Goal: Check status: Check status

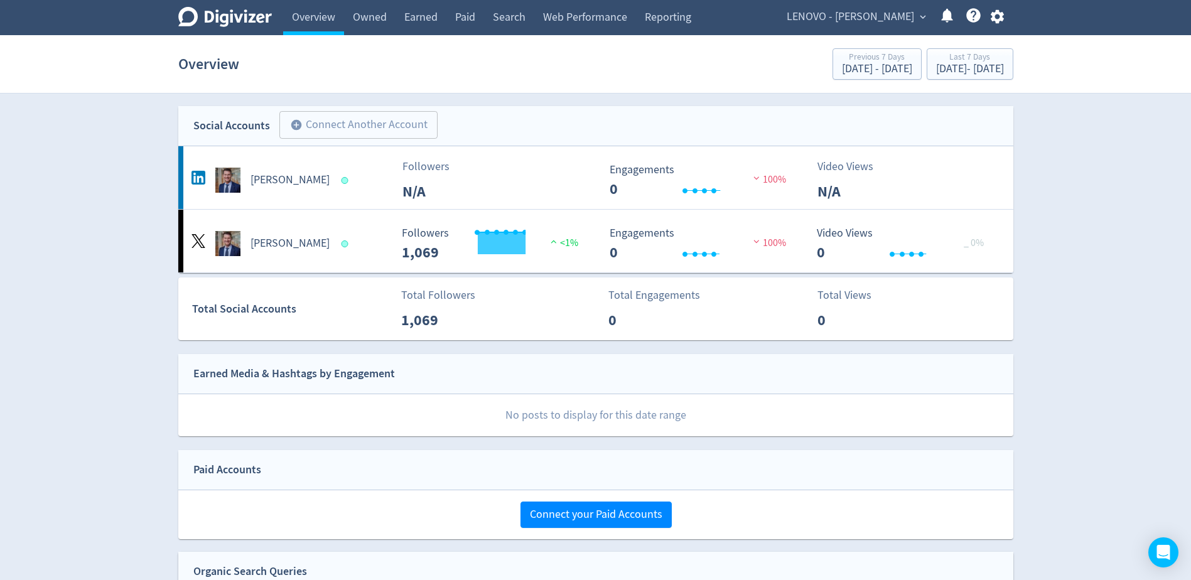
click at [868, 18] on span "LENOVO - [PERSON_NAME]" at bounding box center [849, 17] width 127 height 20
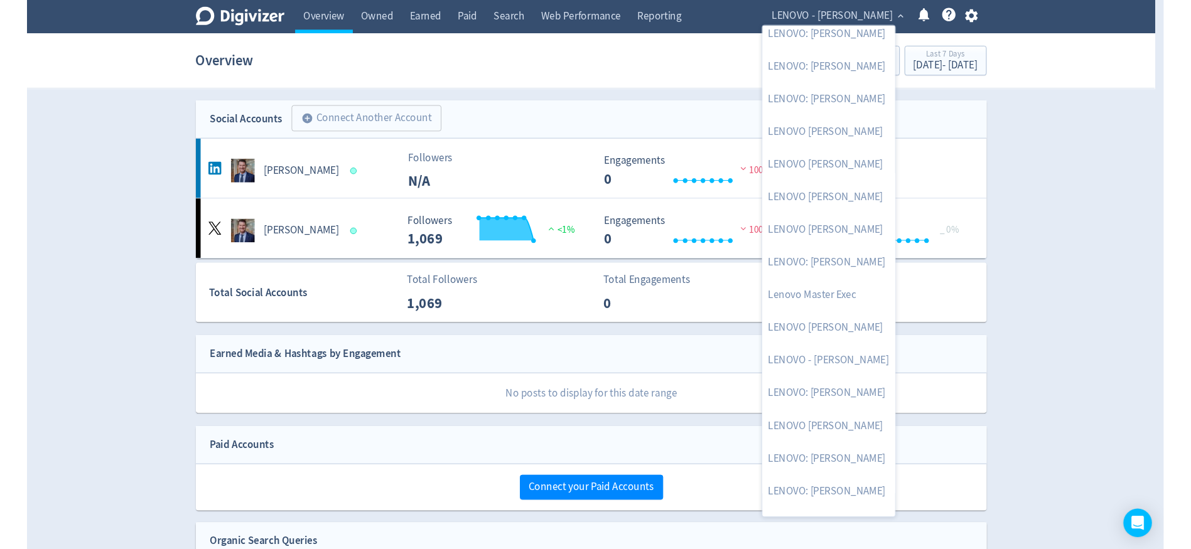
scroll to position [188, 0]
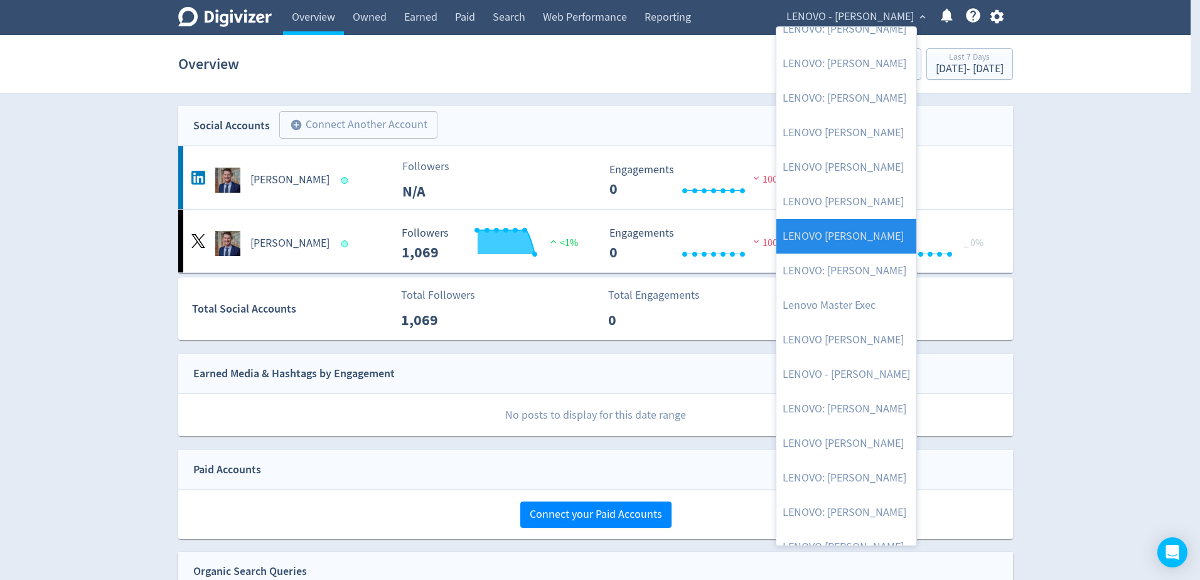
click at [853, 240] on link "LENOVO [PERSON_NAME]" at bounding box center [846, 236] width 140 height 35
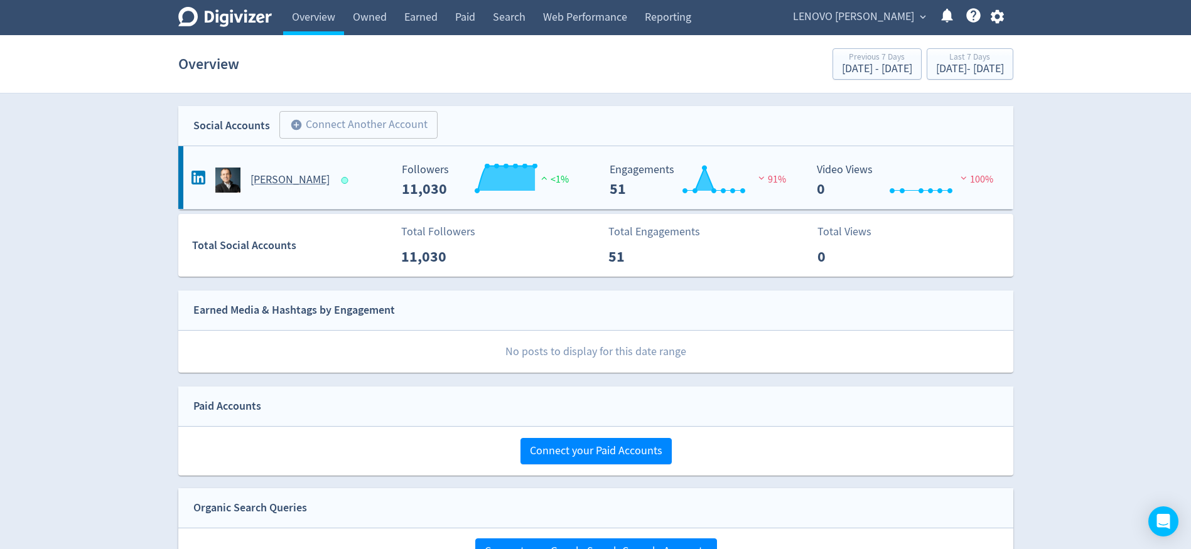
click at [288, 178] on h5 "[PERSON_NAME]" at bounding box center [289, 180] width 79 height 15
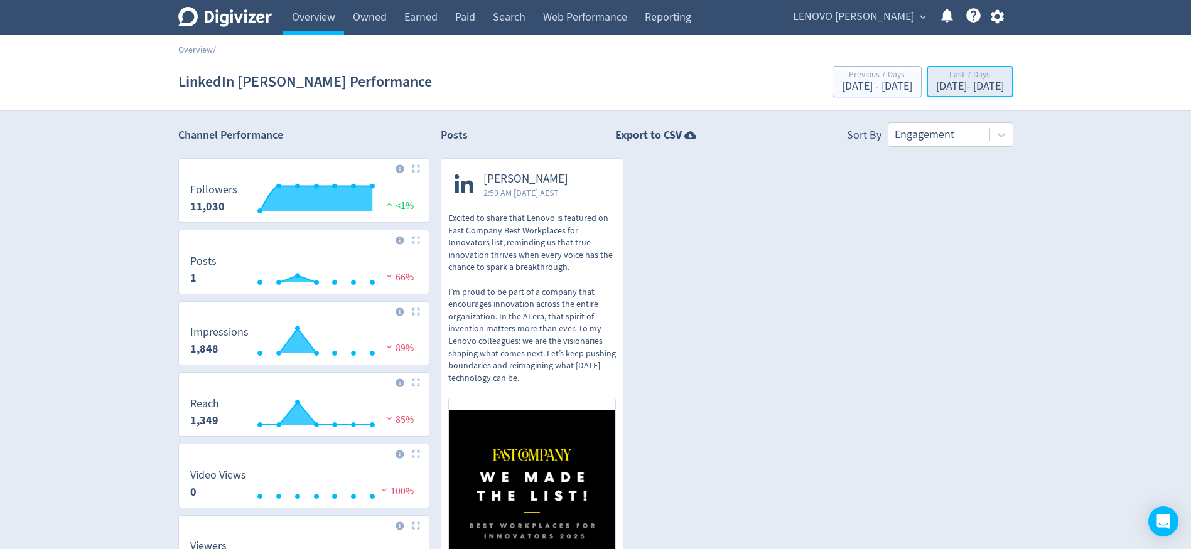
click at [972, 86] on div "[DATE] - [DATE]" at bounding box center [970, 86] width 68 height 11
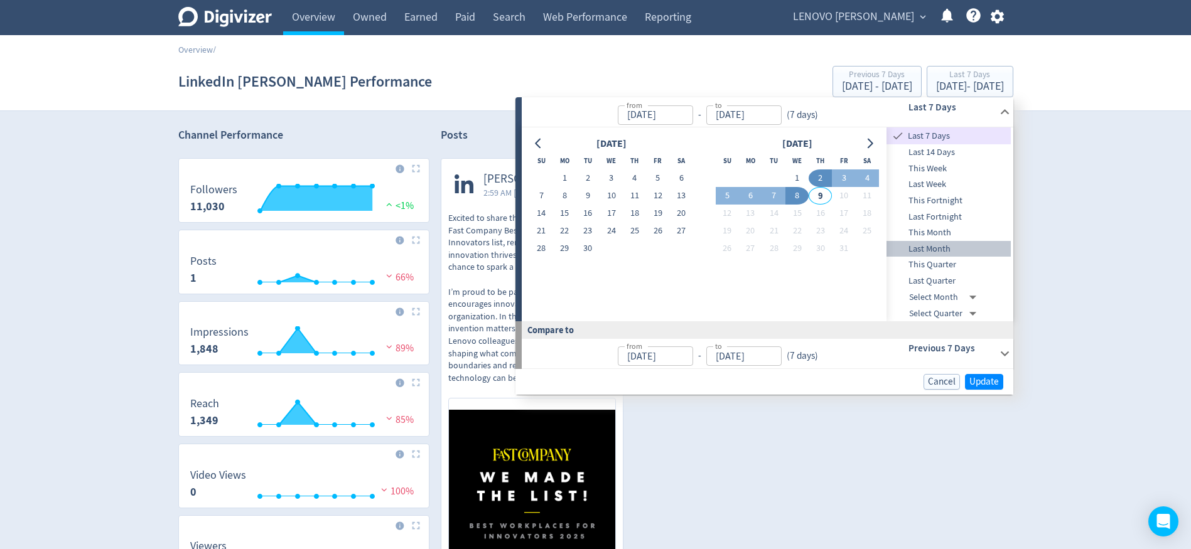
click at [943, 246] on span "Last Month" at bounding box center [948, 249] width 124 height 14
type input "[DATE]"
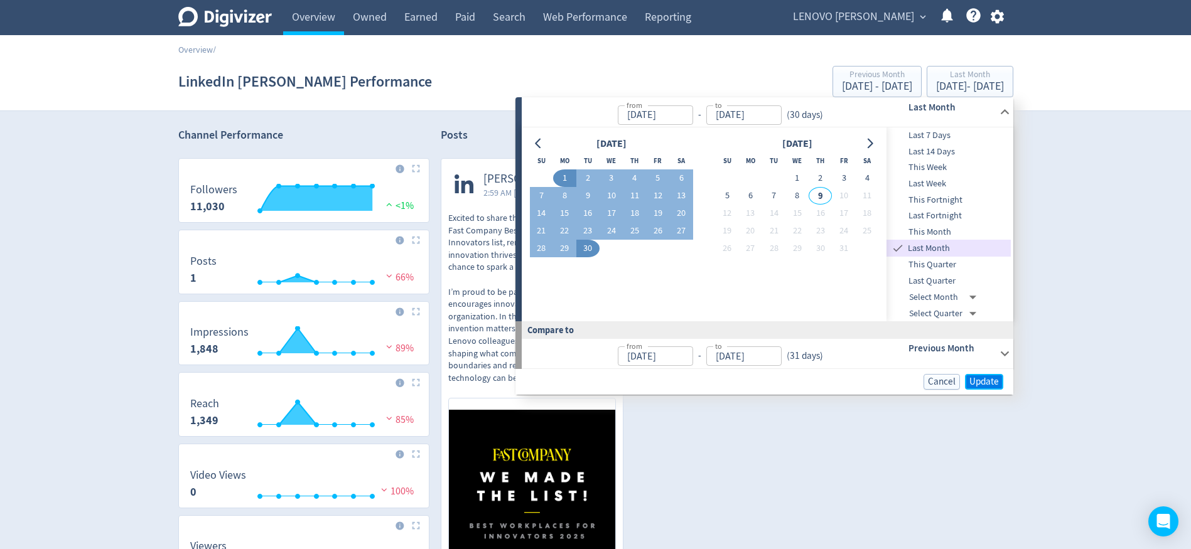
click at [981, 380] on span "Update" at bounding box center [984, 381] width 30 height 9
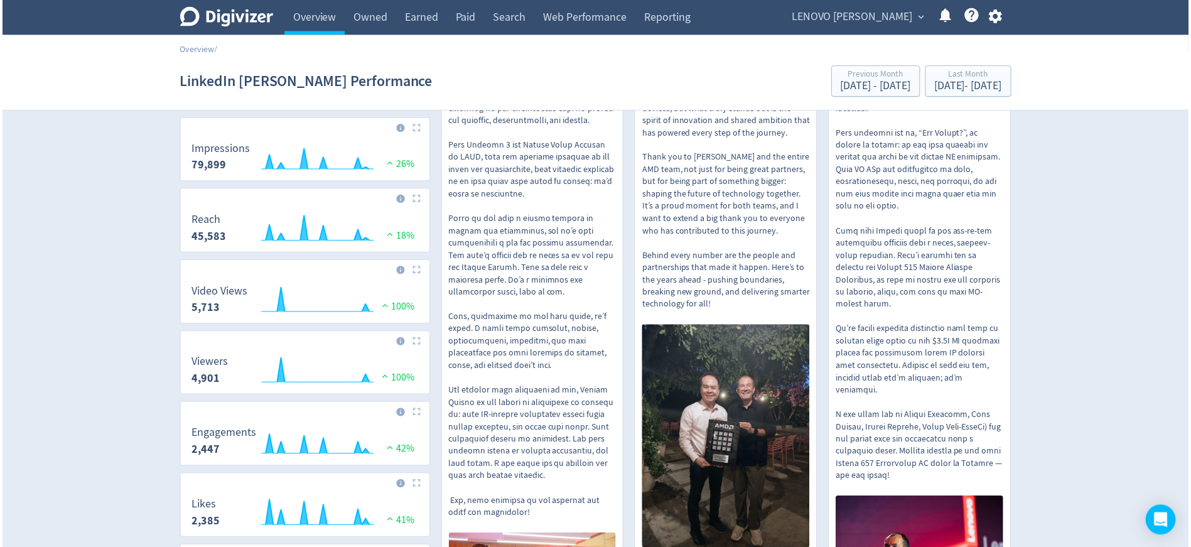
scroll to position [188, 0]
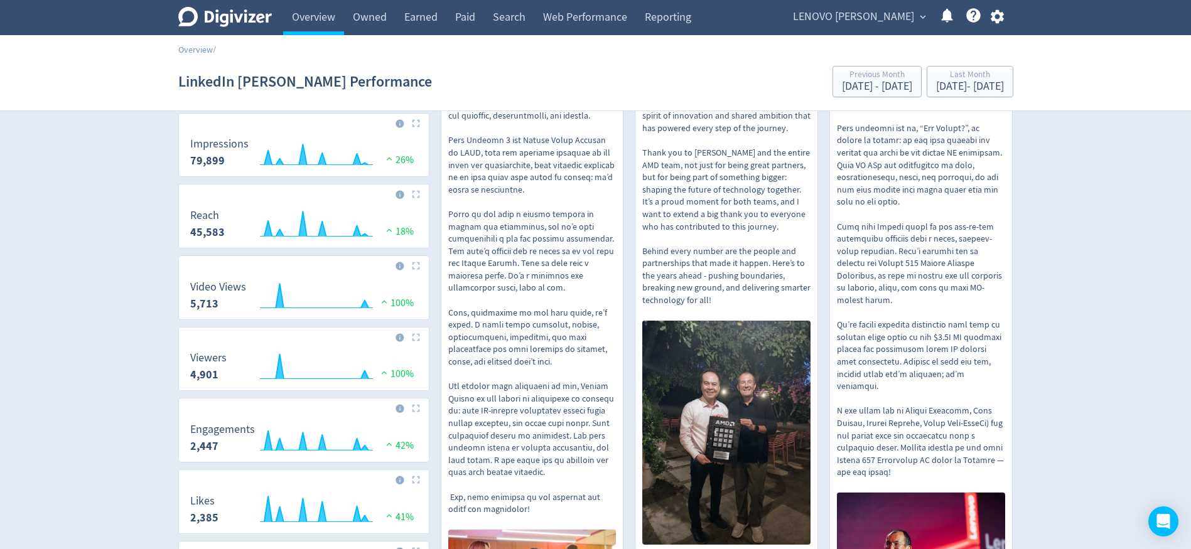
click at [416, 196] on img at bounding box center [416, 194] width 8 height 8
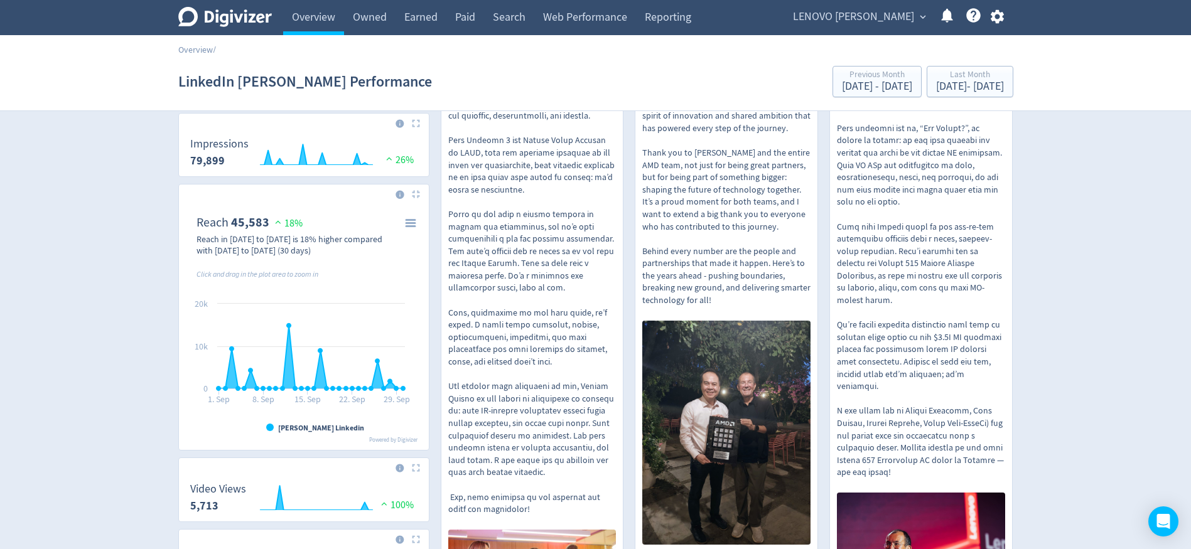
click at [416, 196] on img at bounding box center [416, 194] width 8 height 8
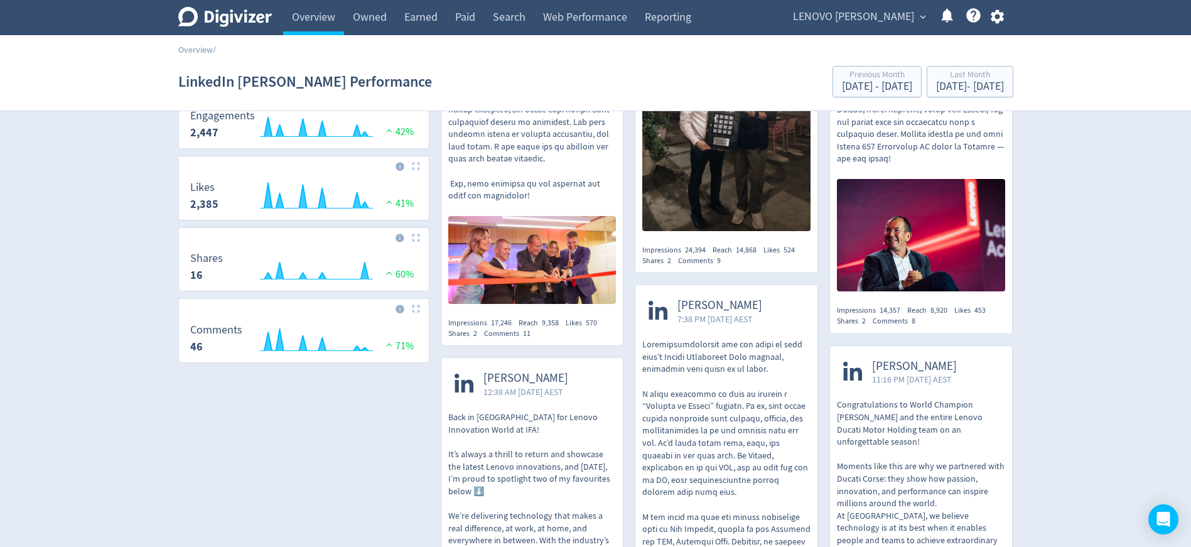
scroll to position [377, 0]
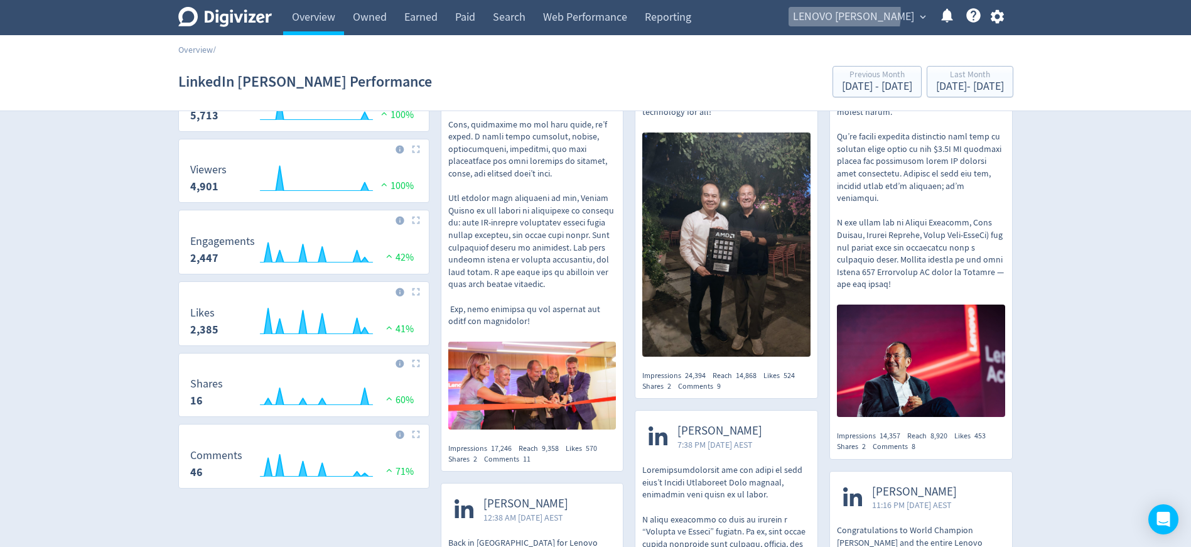
click at [860, 14] on span "LENOVO [PERSON_NAME]" at bounding box center [853, 17] width 121 height 20
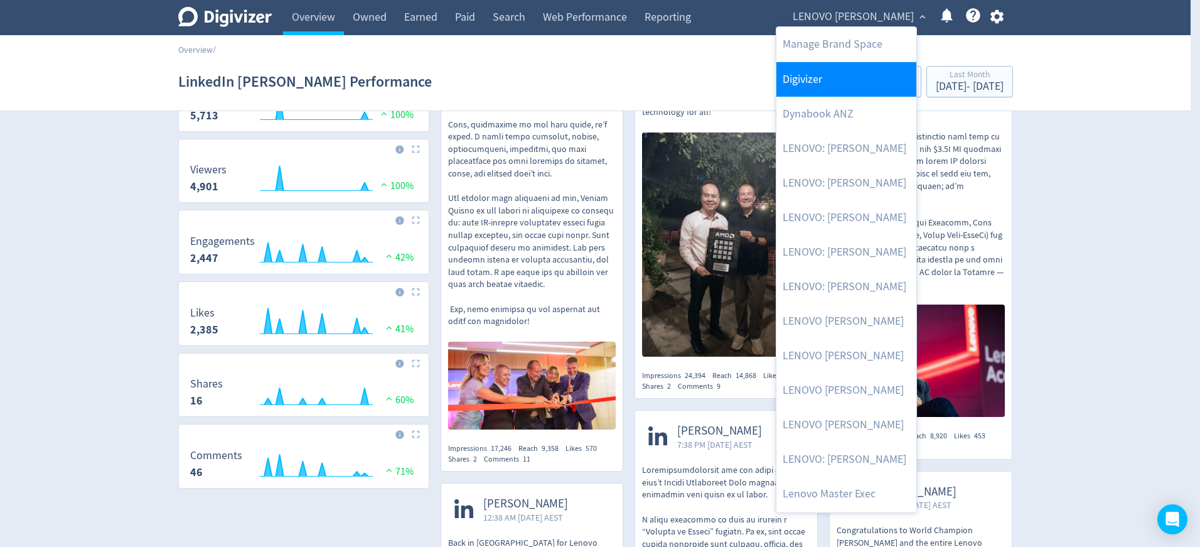
click at [835, 80] on link "Digivizer" at bounding box center [846, 79] width 140 height 35
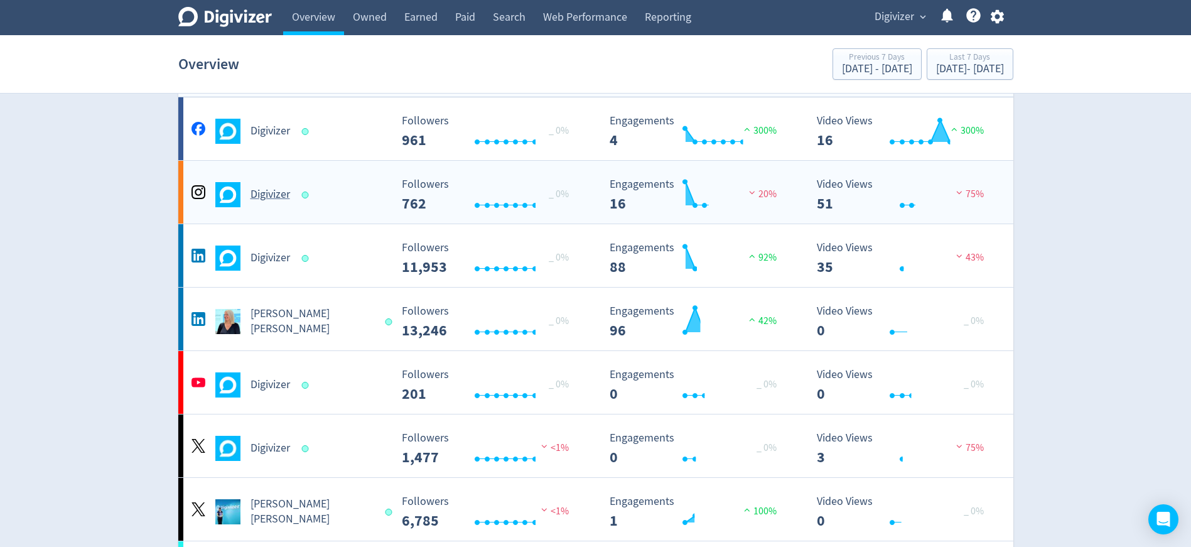
scroll to position [126, 0]
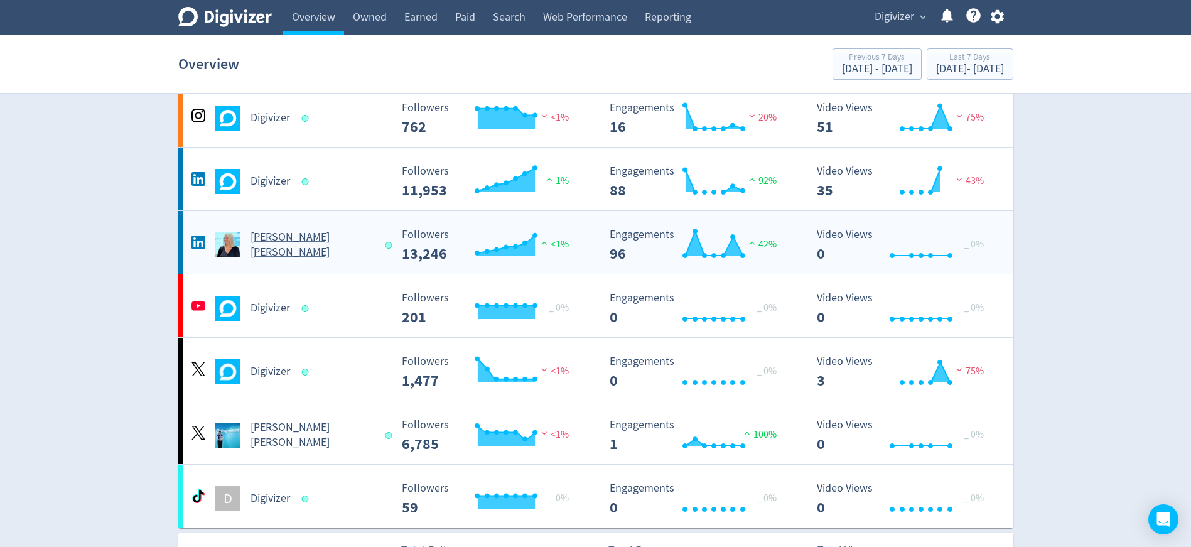
click at [287, 247] on h5 "[PERSON_NAME] [PERSON_NAME]" at bounding box center [312, 245] width 124 height 30
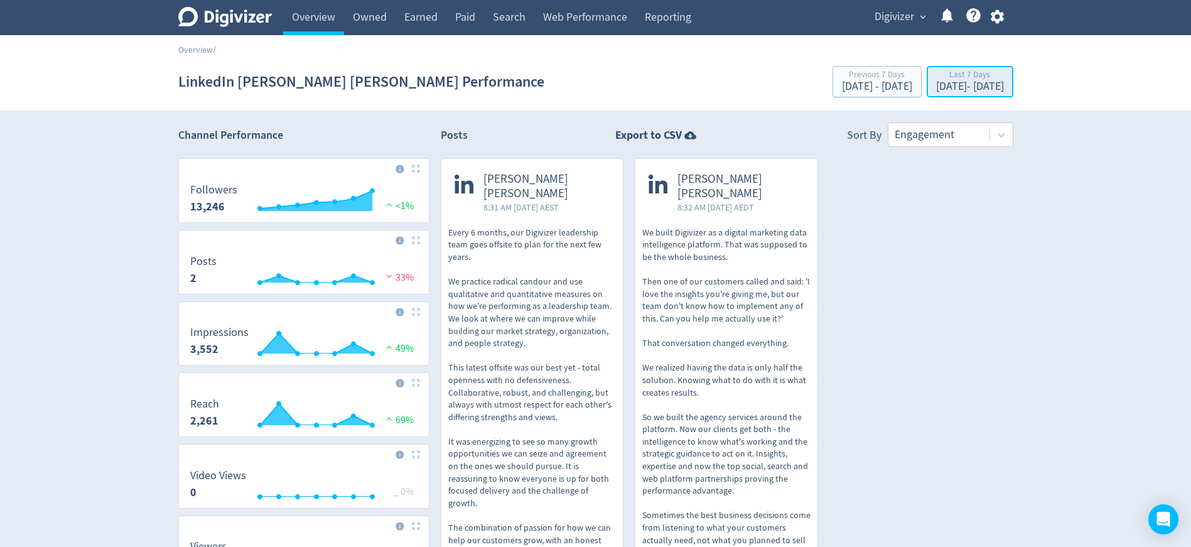
click at [937, 81] on div "[DATE] - [DATE]" at bounding box center [970, 86] width 68 height 11
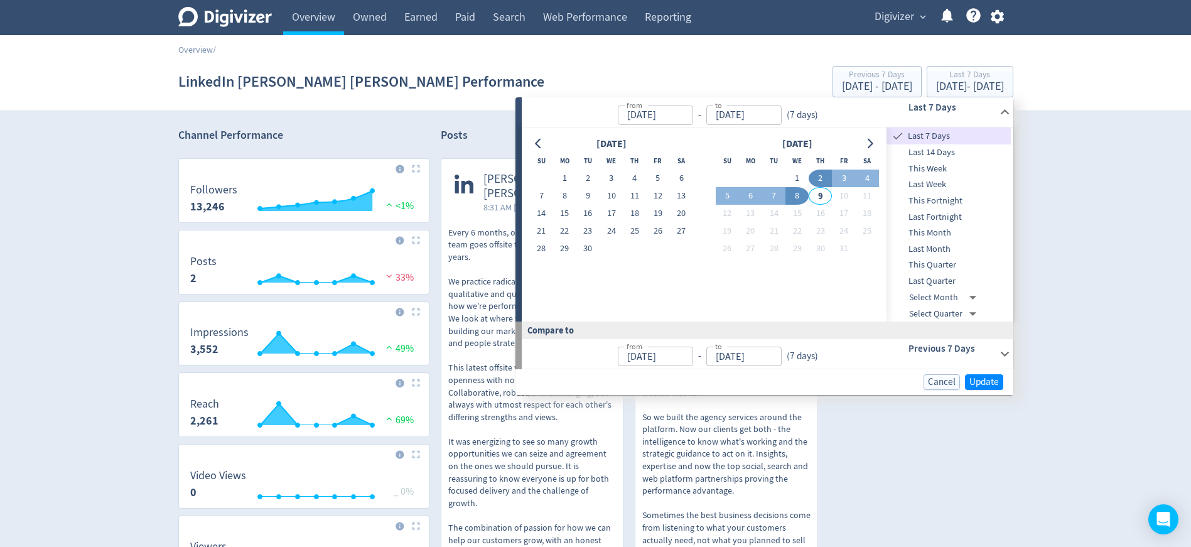
click at [1062, 249] on div "Digivizer Logo [PERSON_NAME] Logo Overview Owned Earned Paid Search Web Perform…" at bounding box center [595, 507] width 1191 height 1014
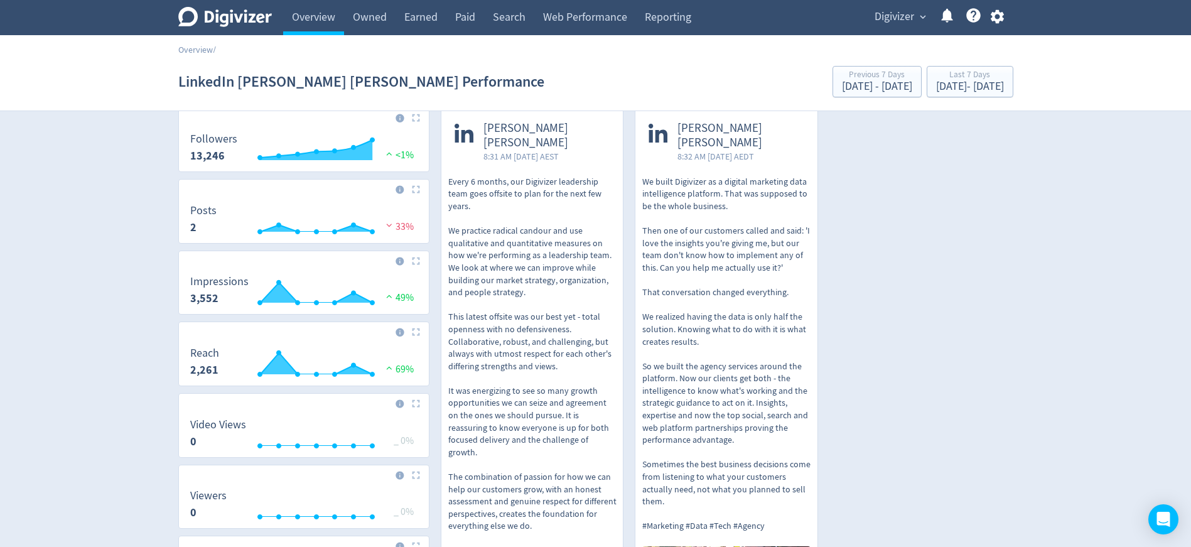
scroll to position [251, 0]
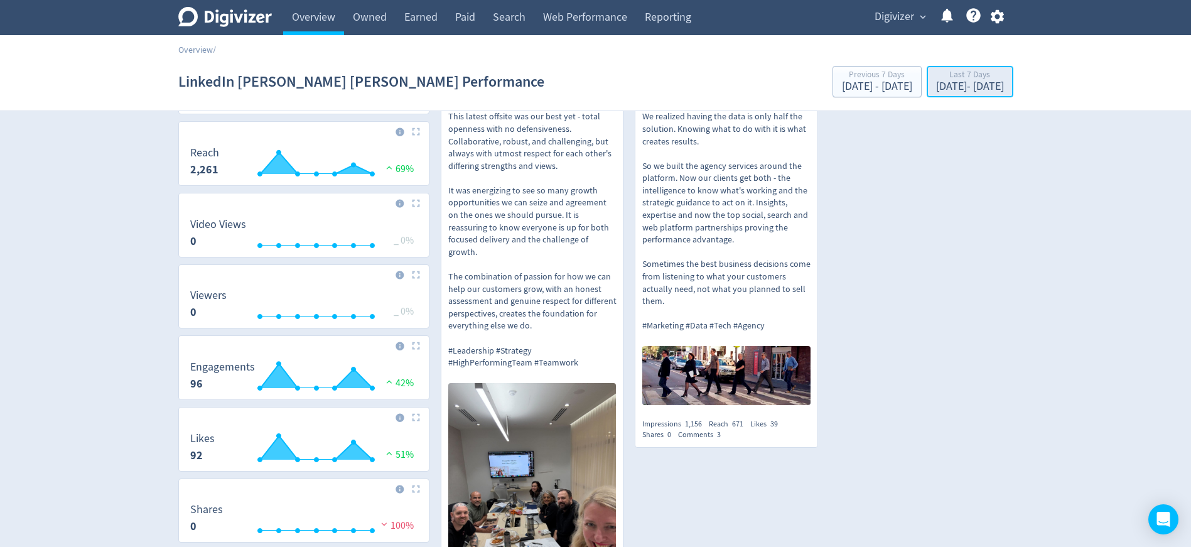
click at [985, 88] on div "[DATE] - [DATE]" at bounding box center [970, 86] width 68 height 11
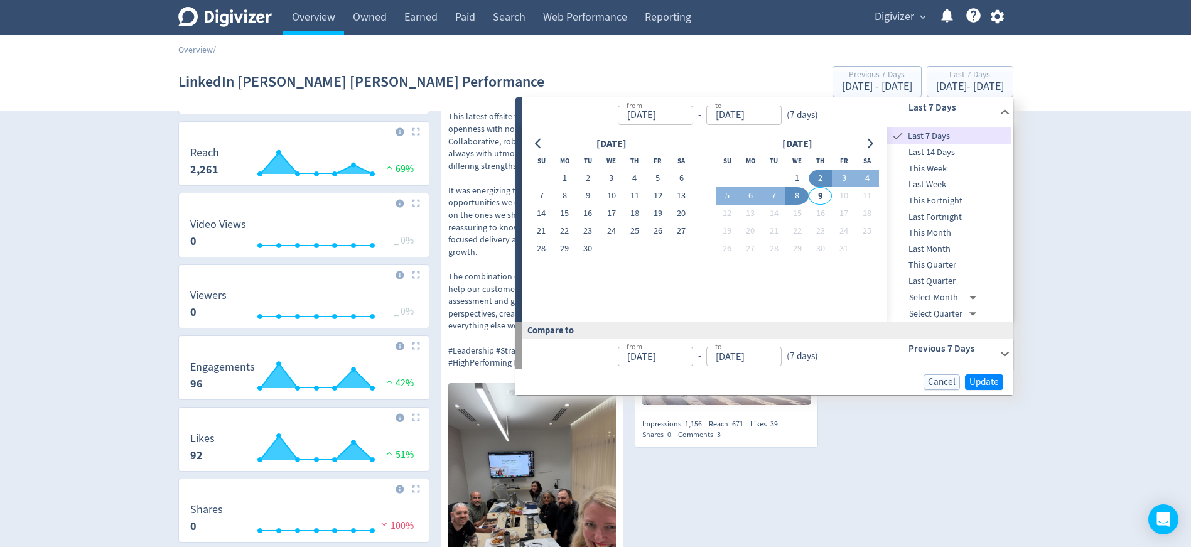
click at [963, 243] on span "Last Month" at bounding box center [948, 249] width 124 height 14
type input "[DATE]"
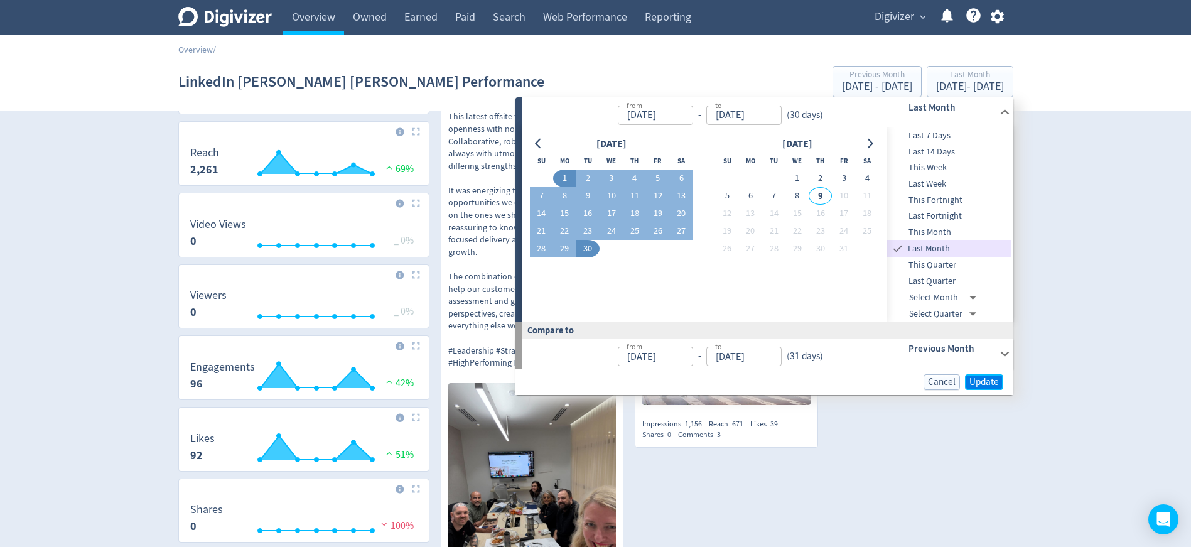
click at [979, 387] on span "Update" at bounding box center [984, 381] width 30 height 9
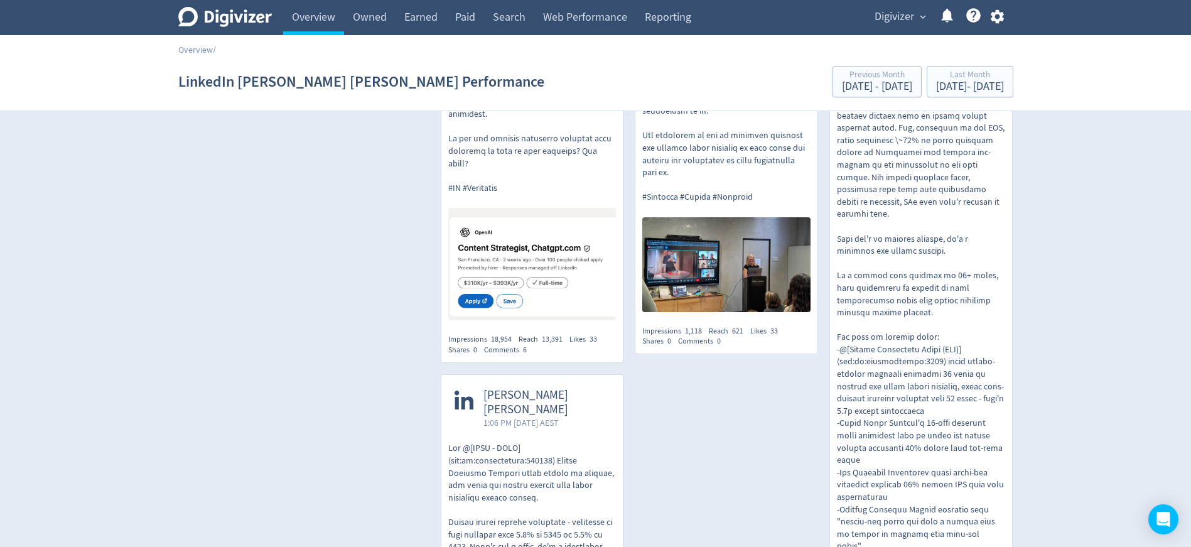
scroll to position [1185, 0]
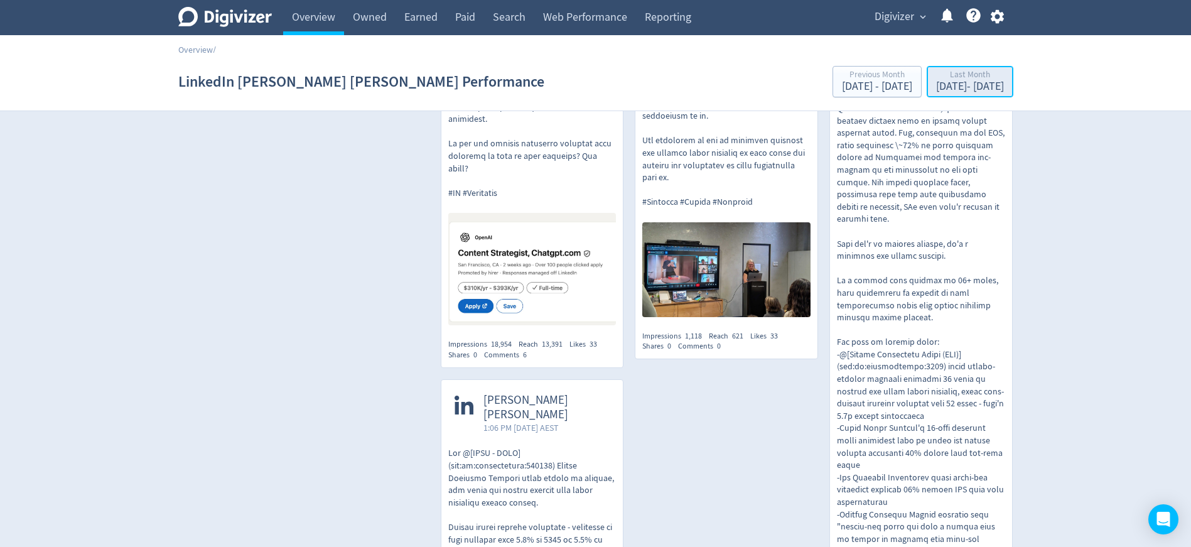
click at [967, 80] on div "Last Month" at bounding box center [970, 75] width 68 height 11
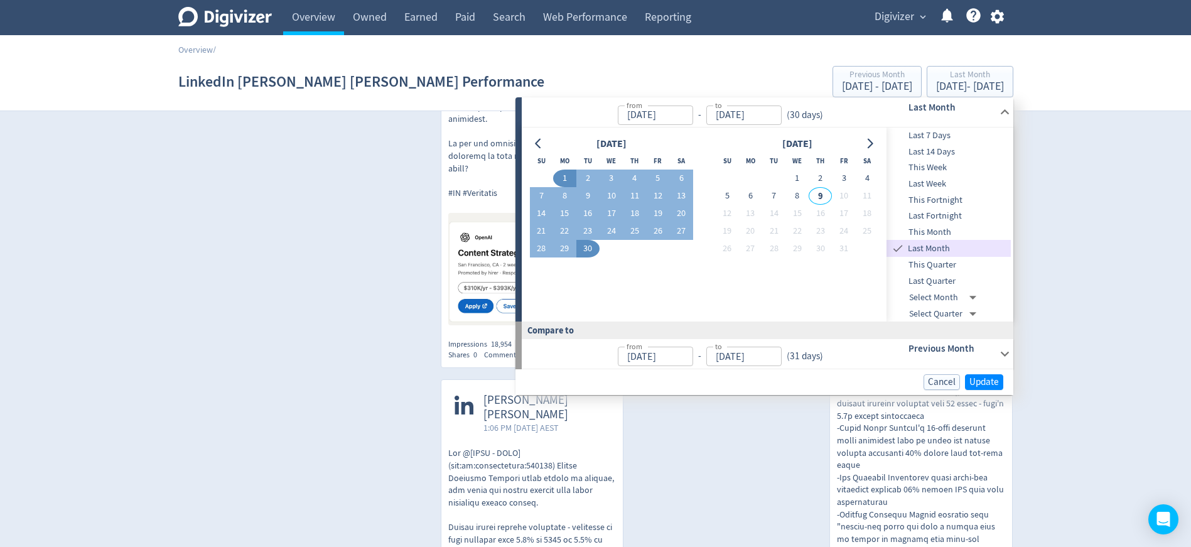
click at [954, 260] on span "This Quarter" at bounding box center [948, 265] width 124 height 14
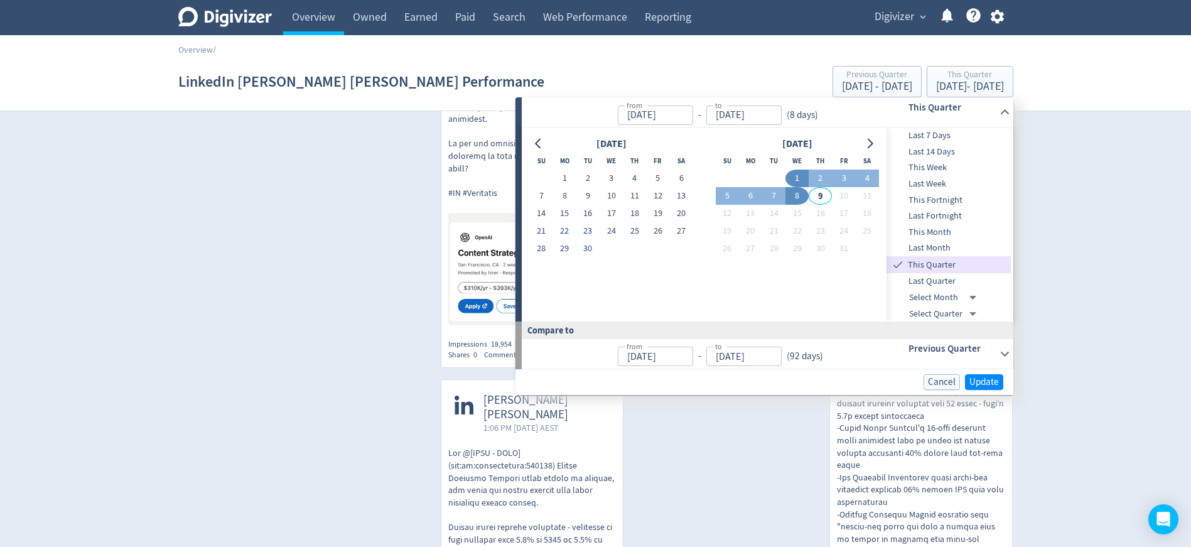
type input "[DATE]"
click at [980, 380] on span "Update" at bounding box center [984, 381] width 30 height 9
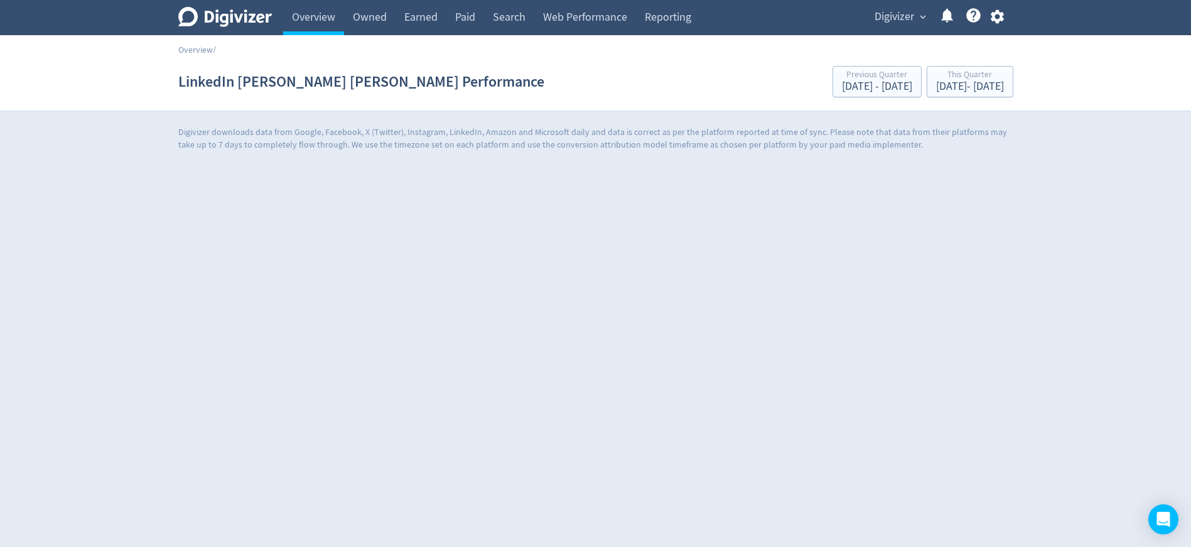
scroll to position [0, 0]
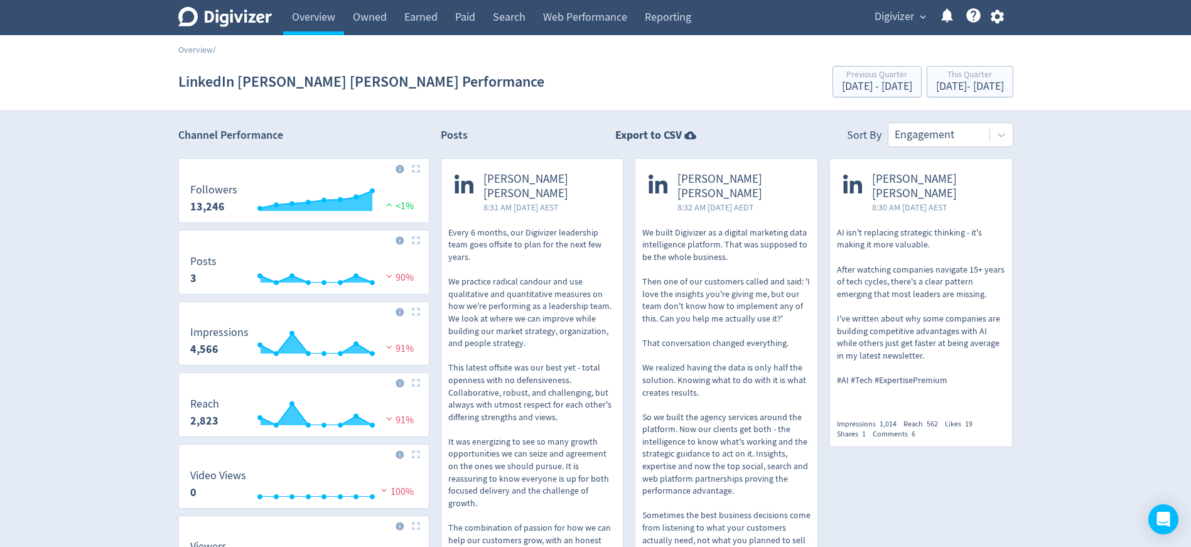
click at [920, 256] on p "AI isn't replacing strategic thinking - it's making it more valuable. After wat…" at bounding box center [921, 307] width 168 height 160
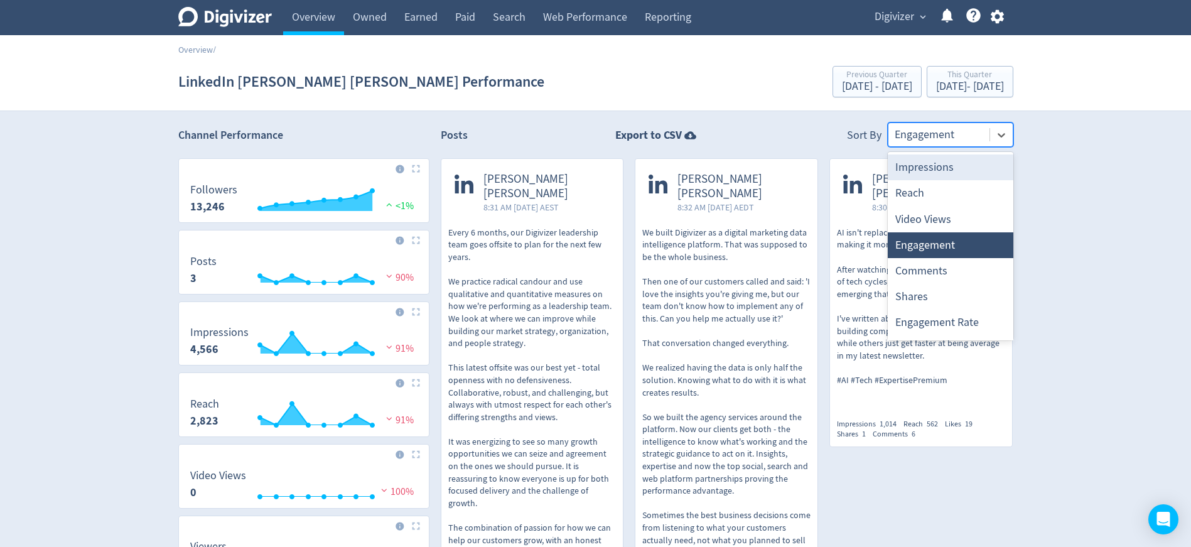
click at [967, 137] on div at bounding box center [938, 135] width 89 height 18
click at [1066, 209] on div "Digivizer Logo [PERSON_NAME] Logo Overview Owned Earned Paid Search Web Perform…" at bounding box center [595, 507] width 1191 height 1014
